Goal: Use online tool/utility: Use online tool/utility

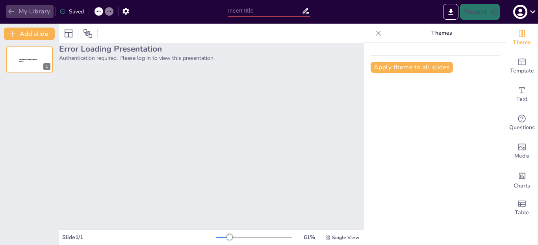
click at [30, 11] on button "My Library" at bounding box center [30, 11] width 48 height 13
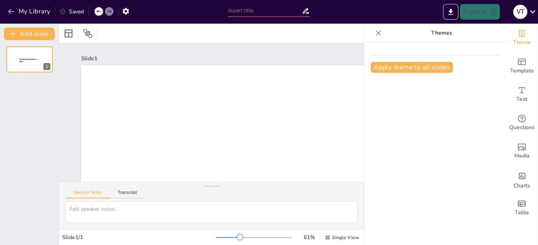
type input "Безбедност при работа со опасни материи во флотација"
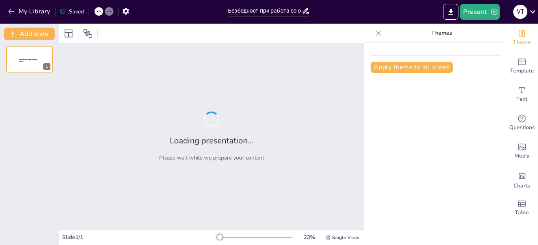
click at [413, 65] on button "Apply theme to all slides" at bounding box center [412, 67] width 82 height 11
click at [11, 11] on icon "button" at bounding box center [11, 11] width 6 height 5
